Goal: Information Seeking & Learning: Learn about a topic

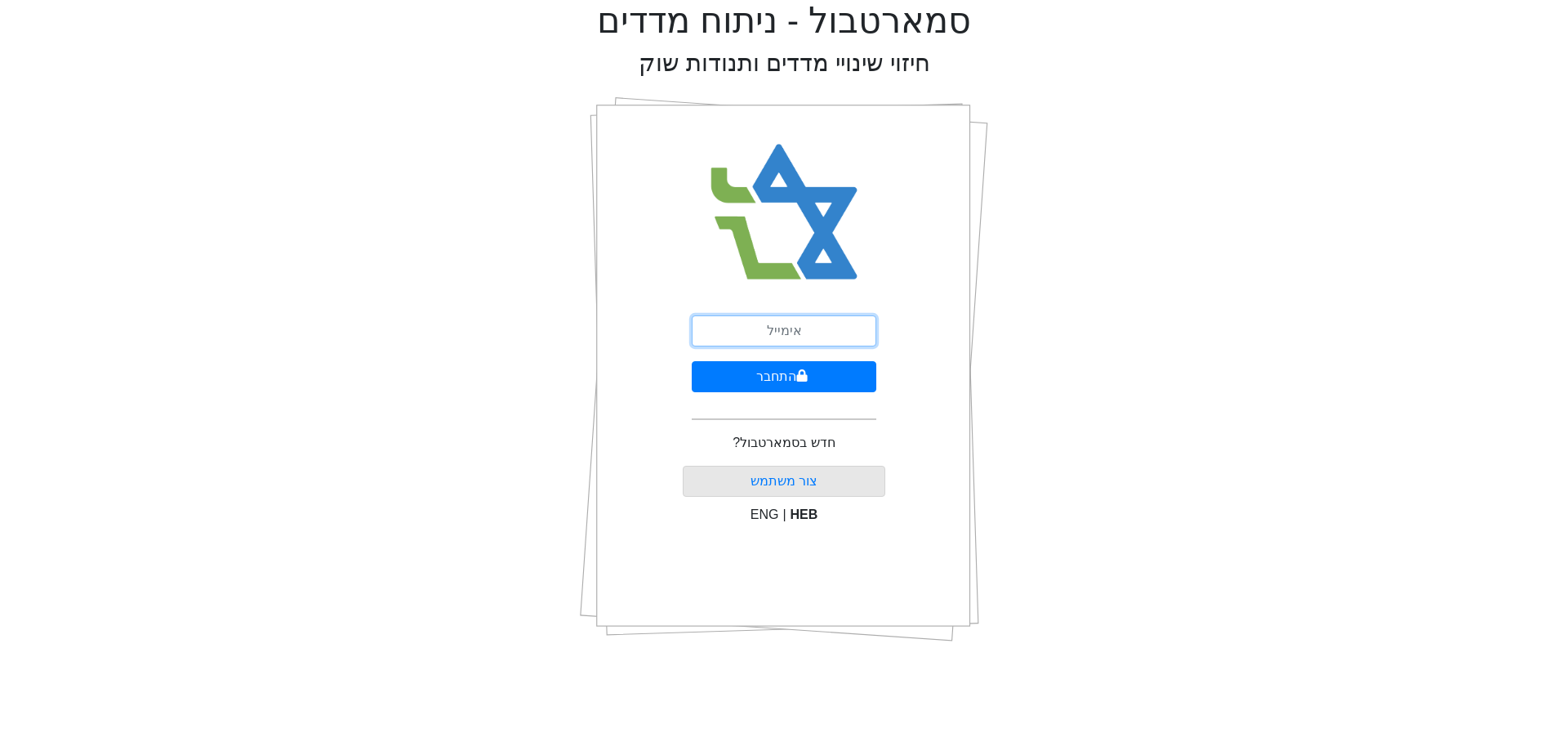
click at [818, 322] on input "email" at bounding box center [784, 331] width 184 height 31
type input "[EMAIL_ADDRESS][DOMAIN_NAME]"
click at [832, 367] on button "התחבר" at bounding box center [784, 376] width 184 height 31
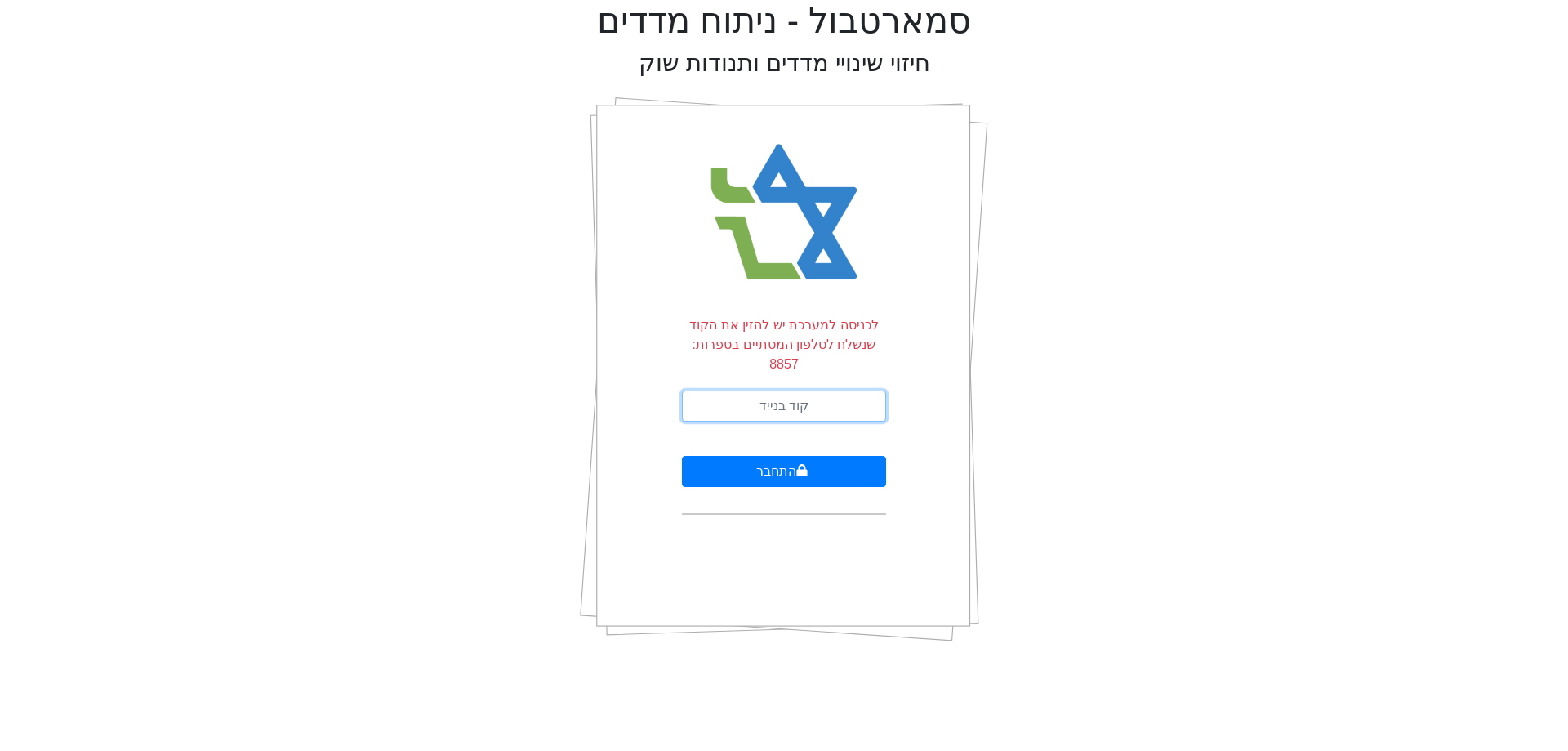
click at [820, 395] on input "text" at bounding box center [784, 406] width 204 height 31
type input "765746"
click at [682, 456] on button "התחבר" at bounding box center [784, 471] width 204 height 31
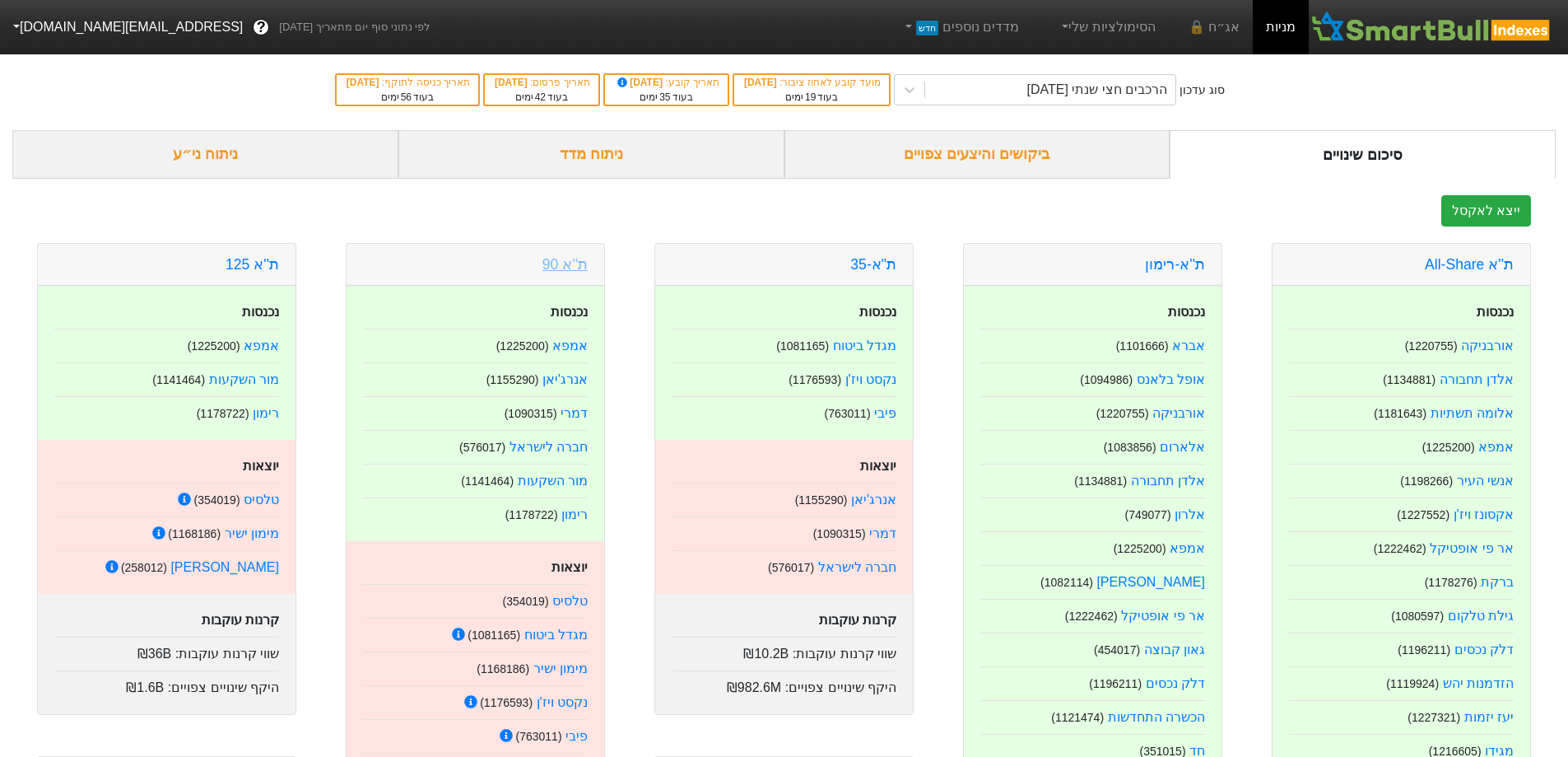
click at [569, 270] on link "ת''א 90" at bounding box center [565, 264] width 45 height 16
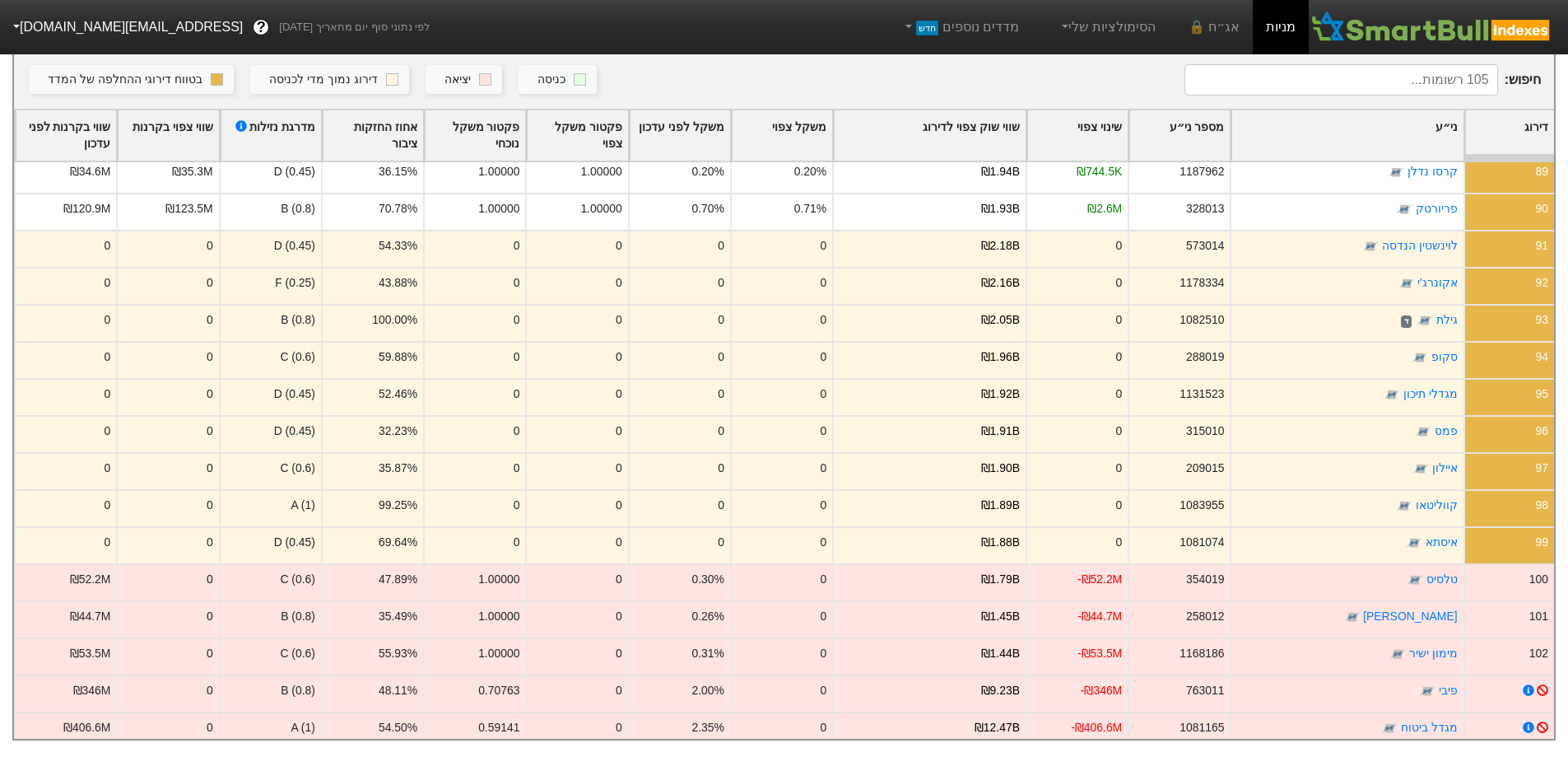
scroll to position [3294, 0]
